Goal: Transaction & Acquisition: Purchase product/service

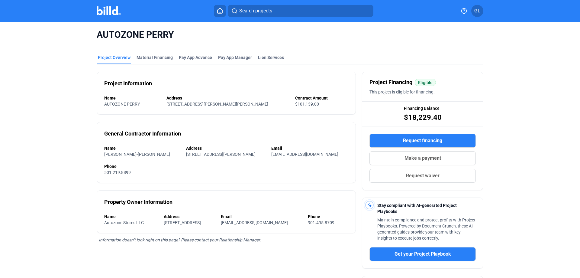
click at [107, 11] on img at bounding box center [109, 10] width 24 height 9
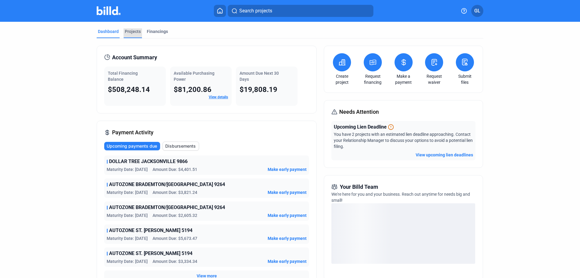
click at [131, 31] on div "Projects" at bounding box center [133, 31] width 16 height 6
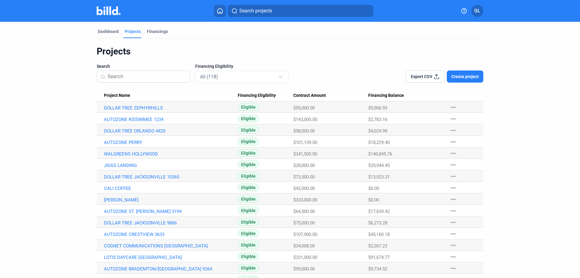
click at [141, 76] on input at bounding box center [147, 76] width 79 height 13
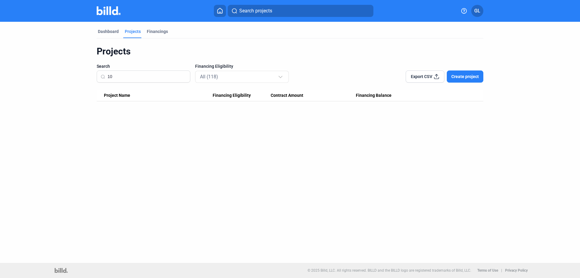
type input "1"
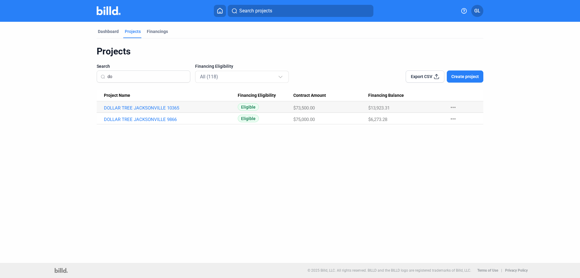
type input "d"
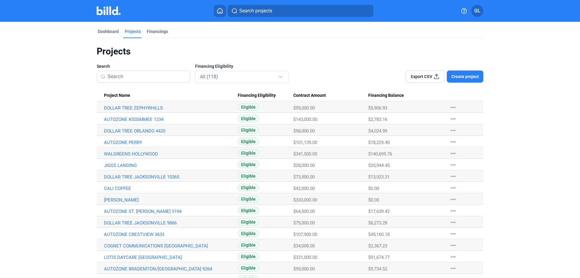
click at [468, 72] on button "Create project" at bounding box center [465, 76] width 37 height 12
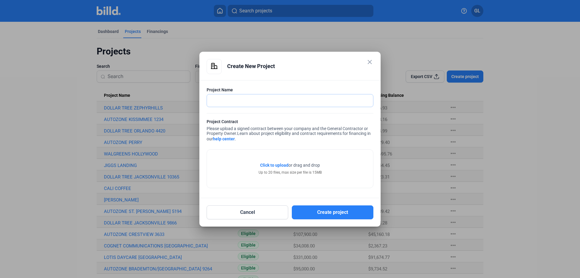
click at [293, 97] on input "text" at bounding box center [290, 100] width 166 height 12
type input "DOLLAR TREE [GEOGRAPHIC_DATA] 10827"
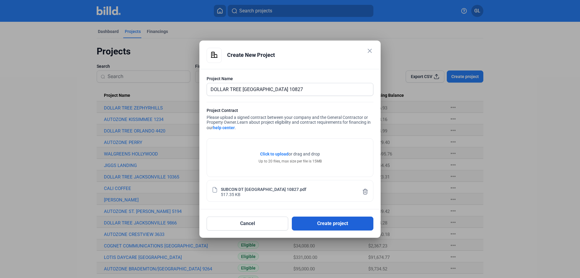
click at [332, 222] on button "Create project" at bounding box center [333, 223] width 82 height 14
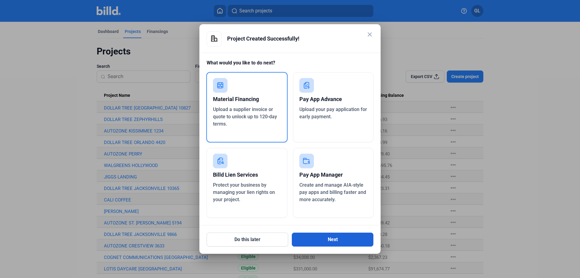
click at [327, 239] on button "Next" at bounding box center [333, 239] width 82 height 14
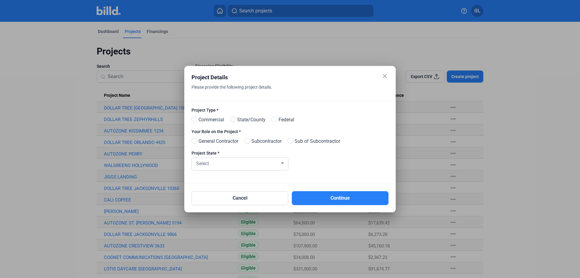
click at [194, 120] on span at bounding box center [195, 119] width 6 height 6
click at [194, 120] on input "Commercial" at bounding box center [194, 119] width 5 height 5
radio input "true"
click at [250, 141] on span at bounding box center [248, 141] width 6 height 6
click at [249, 141] on input "Subcontractor" at bounding box center [247, 141] width 5 height 5
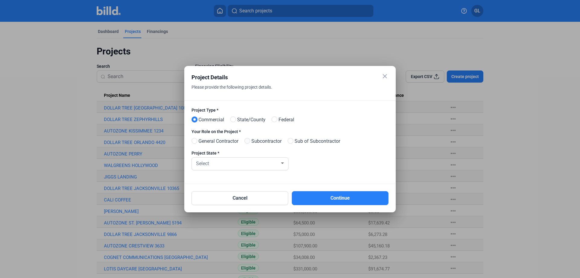
radio input "true"
click at [247, 164] on div "Select" at bounding box center [237, 163] width 85 height 8
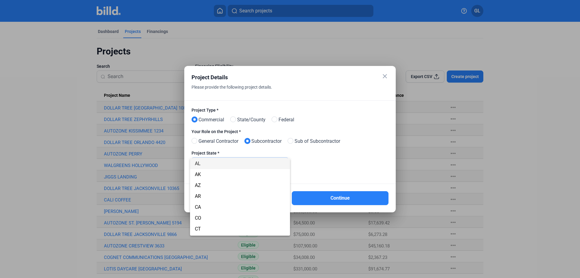
scroll to position [31, 0]
click at [206, 229] on span "FL" at bounding box center [240, 230] width 90 height 11
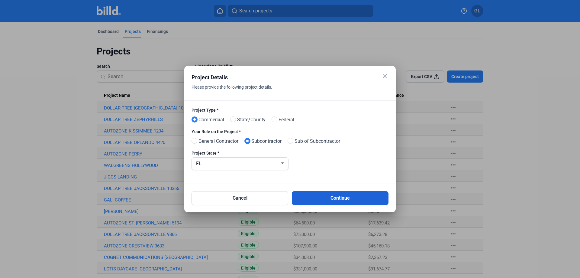
click at [319, 201] on button "Continue" at bounding box center [340, 198] width 97 height 14
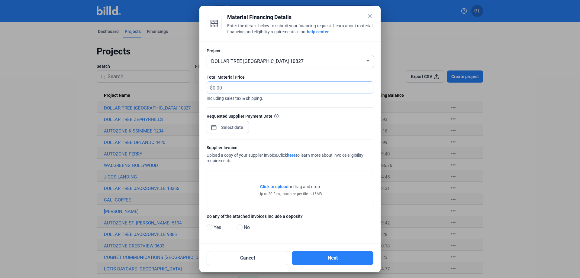
click at [266, 91] on input "text" at bounding box center [290, 88] width 154 height 12
type input "4,463.02"
click at [239, 125] on div "close Material Financing Details Enter the details below to submit your financi…" at bounding box center [290, 139] width 580 height 278
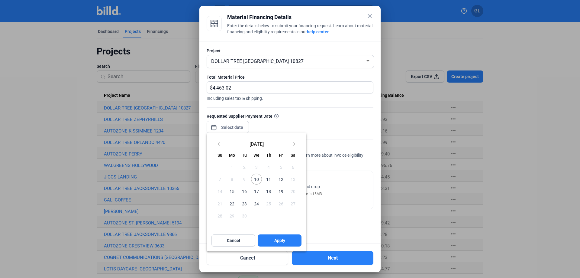
click at [256, 175] on span "10" at bounding box center [256, 179] width 11 height 11
click at [274, 239] on span "Apply" at bounding box center [279, 240] width 11 height 6
type input "[DATE]"
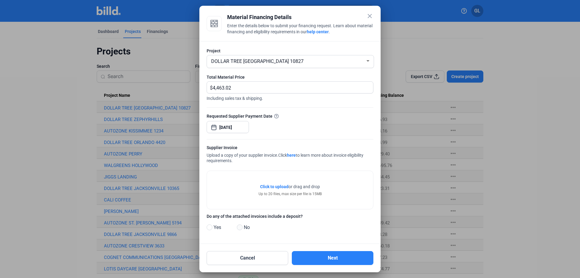
click at [240, 227] on span at bounding box center [240, 227] width 6 height 6
click at [240, 227] on input "No" at bounding box center [239, 227] width 5 height 5
radio input "true"
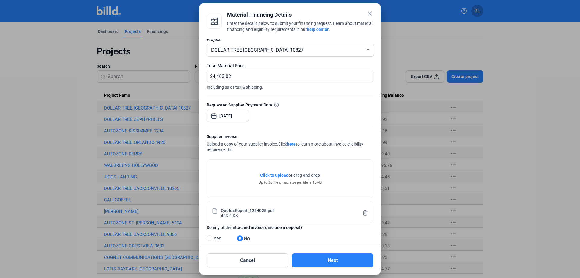
scroll to position [19, 0]
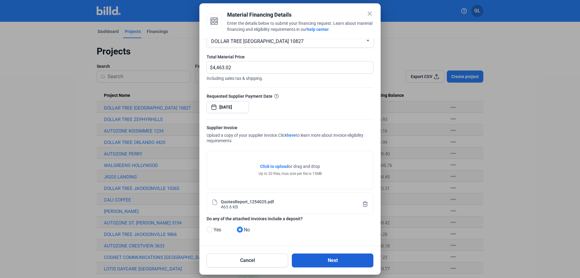
click at [337, 261] on button "Next" at bounding box center [333, 260] width 82 height 14
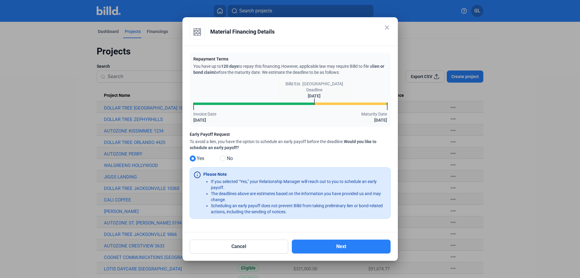
click at [223, 158] on span at bounding box center [223, 158] width 6 height 6
click at [223, 158] on input "No" at bounding box center [222, 158] width 5 height 5
radio input "true"
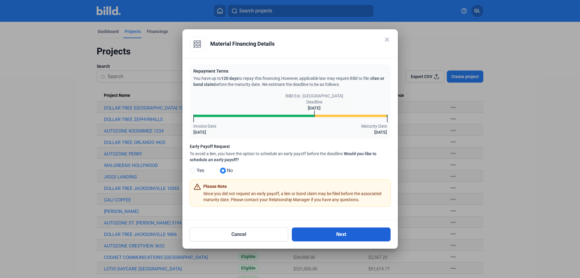
click at [348, 236] on button "Next" at bounding box center [341, 234] width 99 height 14
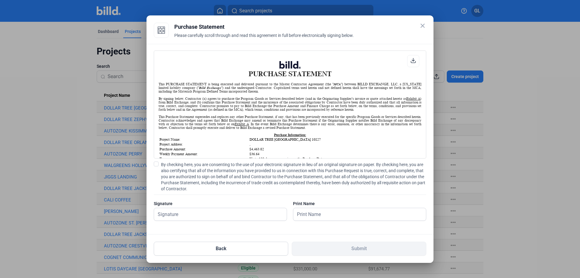
scroll to position [0, 0]
drag, startPoint x: 157, startPoint y: 165, endPoint x: 163, endPoint y: 172, distance: 8.9
click at [157, 165] on span at bounding box center [156, 163] width 5 height 5
click at [0, 0] on input "By checking here, you are consenting to the use of your electronic signature in…" at bounding box center [0, 0] width 0 height 0
click at [168, 212] on input "text" at bounding box center [217, 214] width 126 height 12
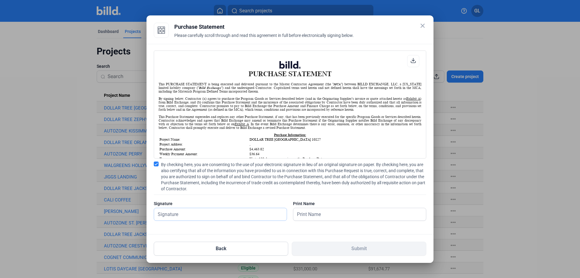
type input "[PERSON_NAME]"
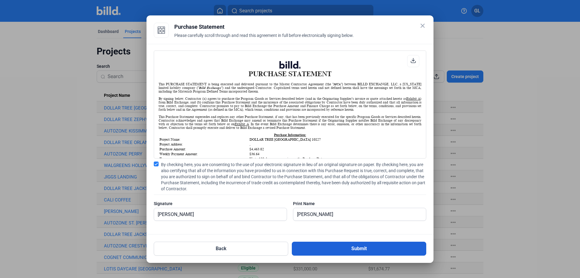
click at [346, 251] on button "Submit" at bounding box center [359, 249] width 135 height 14
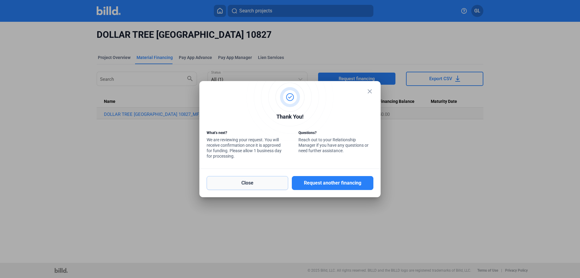
click at [260, 183] on button "Close" at bounding box center [248, 183] width 82 height 14
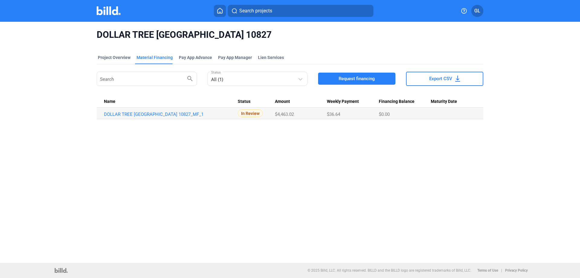
click at [107, 12] on img at bounding box center [109, 10] width 24 height 9
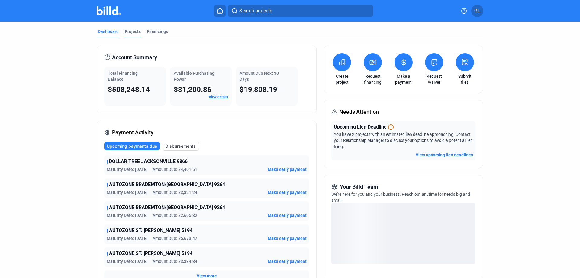
click at [131, 33] on div "Projects" at bounding box center [133, 31] width 16 height 6
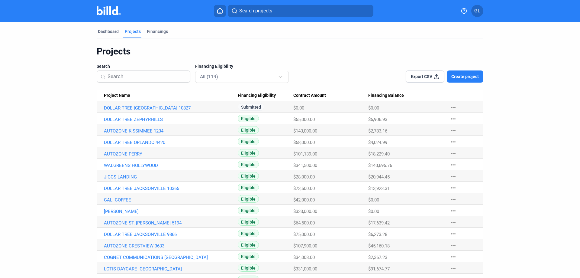
click at [148, 77] on input at bounding box center [147, 76] width 79 height 13
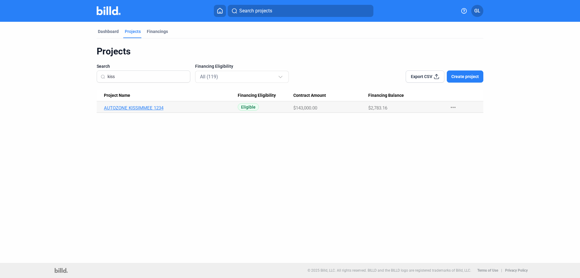
type input "kiss"
click at [152, 108] on link "AUTOZONE KISSIMMEE 1234" at bounding box center [171, 107] width 134 height 5
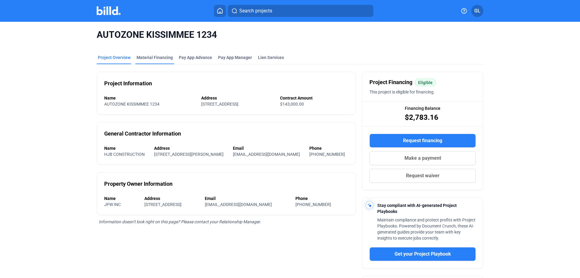
click at [144, 56] on div "Material Financing" at bounding box center [155, 57] width 36 height 6
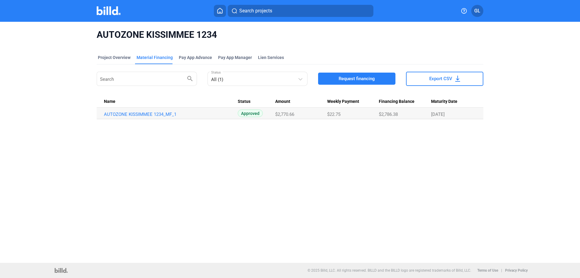
click at [357, 77] on span "Request financing" at bounding box center [357, 79] width 36 height 6
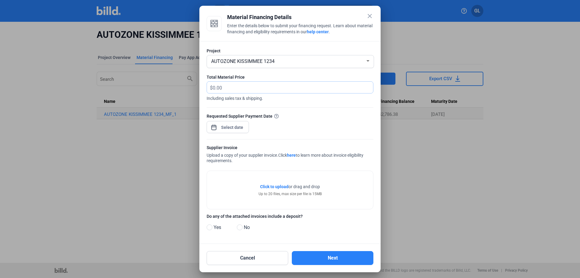
click at [238, 89] on input "text" at bounding box center [290, 88] width 154 height 12
type input "4,892.67"
click at [238, 125] on div "close Material Financing Details Enter the details below to submit your financi…" at bounding box center [290, 139] width 580 height 278
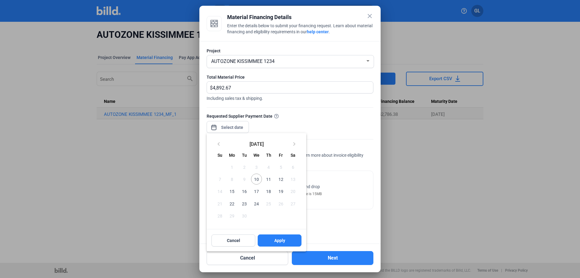
click at [256, 176] on span "10" at bounding box center [256, 179] width 11 height 11
click at [352, 117] on div at bounding box center [290, 139] width 580 height 278
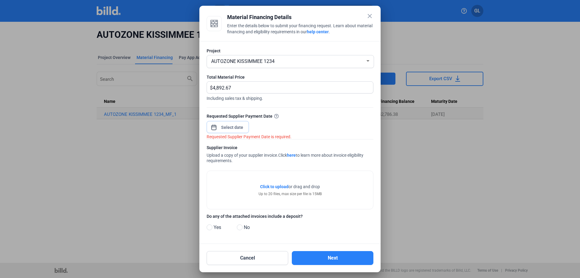
click at [238, 129] on input at bounding box center [232, 127] width 26 height 7
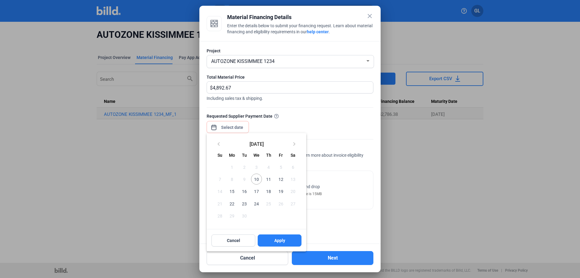
click at [254, 176] on span "10" at bounding box center [256, 179] width 11 height 11
click at [282, 245] on button "Apply" at bounding box center [280, 240] width 44 height 12
type input "[DATE]"
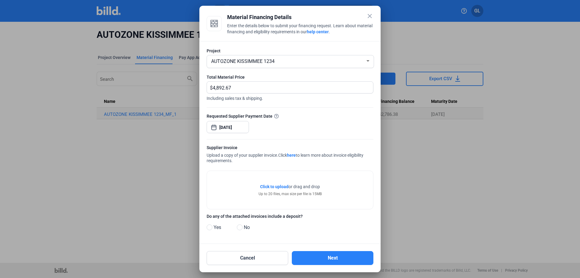
click at [240, 228] on span at bounding box center [240, 227] width 6 height 6
click at [240, 228] on input "No" at bounding box center [239, 227] width 5 height 5
radio input "true"
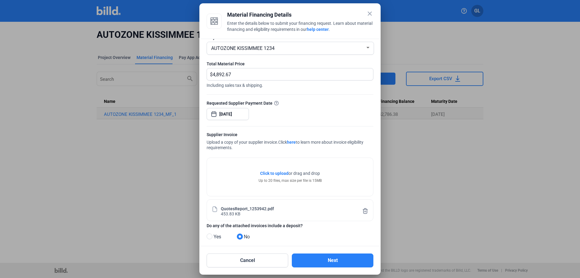
scroll to position [19, 0]
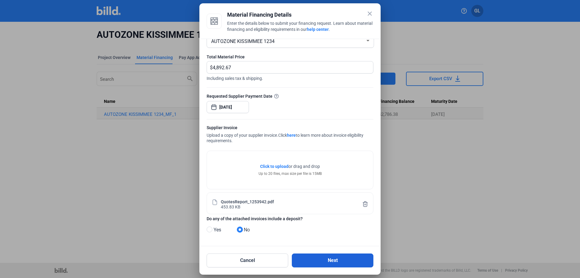
click at [342, 259] on button "Next" at bounding box center [333, 260] width 82 height 14
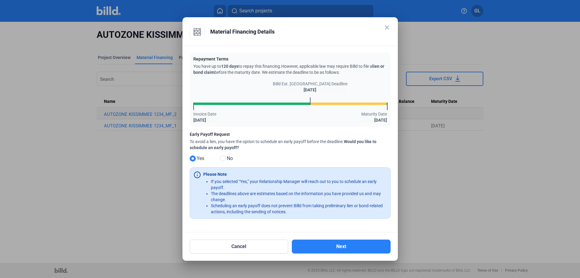
drag, startPoint x: 223, startPoint y: 158, endPoint x: 252, endPoint y: 207, distance: 56.4
click at [223, 158] on span at bounding box center [223, 158] width 6 height 6
click at [223, 158] on input "No" at bounding box center [222, 158] width 5 height 5
radio input "true"
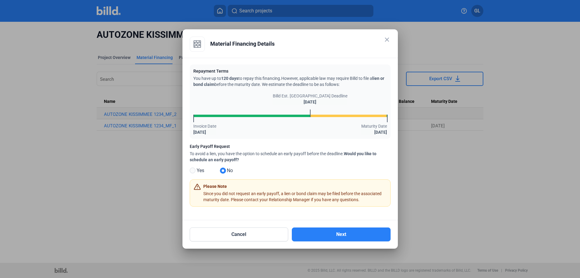
click at [193, 170] on span at bounding box center [193, 170] width 6 height 6
click at [193, 170] on input "Yes" at bounding box center [192, 170] width 5 height 5
radio input "true"
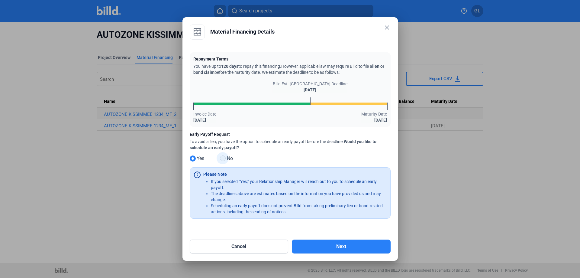
click at [222, 158] on span at bounding box center [223, 158] width 6 height 6
click at [222, 158] on input "No" at bounding box center [222, 158] width 5 height 5
radio input "true"
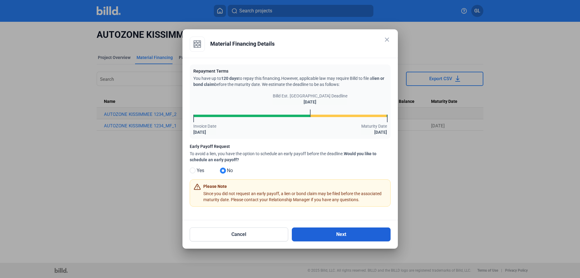
click at [352, 234] on button "Next" at bounding box center [341, 234] width 99 height 14
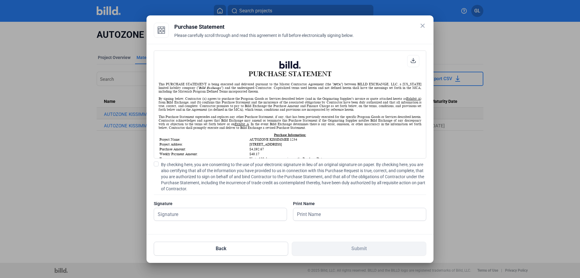
scroll to position [0, 0]
click at [155, 164] on span at bounding box center [156, 163] width 5 height 5
click at [0, 0] on input "By checking here, you are consenting to the use of your electronic signature in…" at bounding box center [0, 0] width 0 height 0
click at [170, 213] on input "text" at bounding box center [217, 214] width 126 height 12
type input "[PERSON_NAME]"
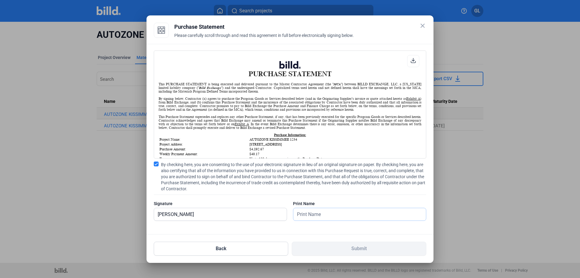
type input "[PERSON_NAME]"
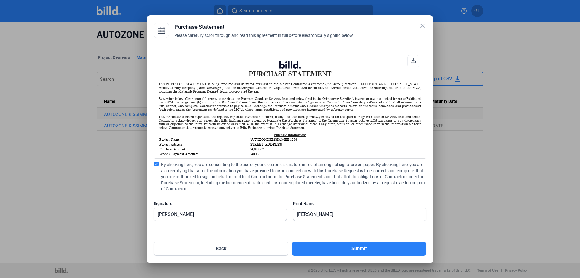
drag, startPoint x: 343, startPoint y: 245, endPoint x: 357, endPoint y: 199, distance: 47.5
click at [343, 245] on button "Submit" at bounding box center [359, 249] width 135 height 14
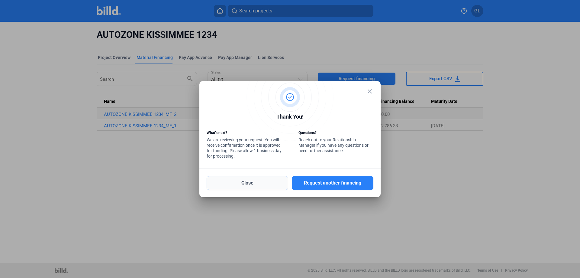
click at [245, 184] on button "Close" at bounding box center [248, 183] width 82 height 14
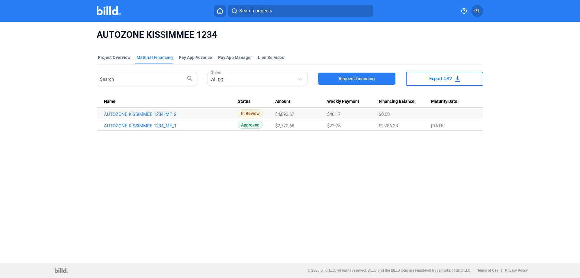
click at [106, 11] on img at bounding box center [109, 10] width 24 height 9
